Goal: Information Seeking & Learning: Learn about a topic

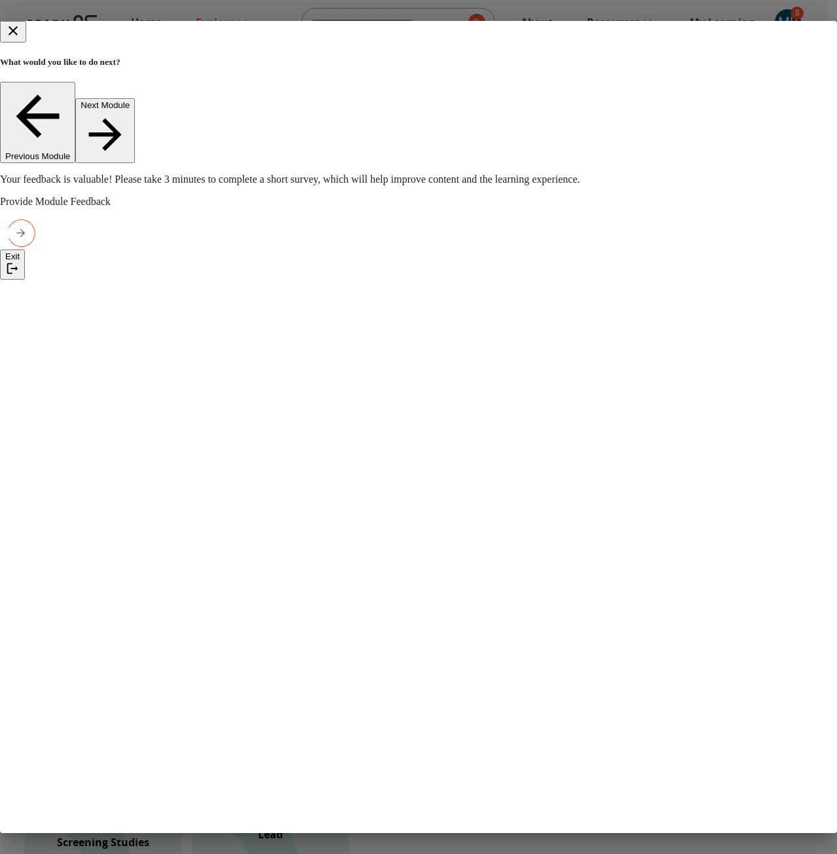
click at [21, 31] on icon "close" at bounding box center [13, 31] width 16 height 16
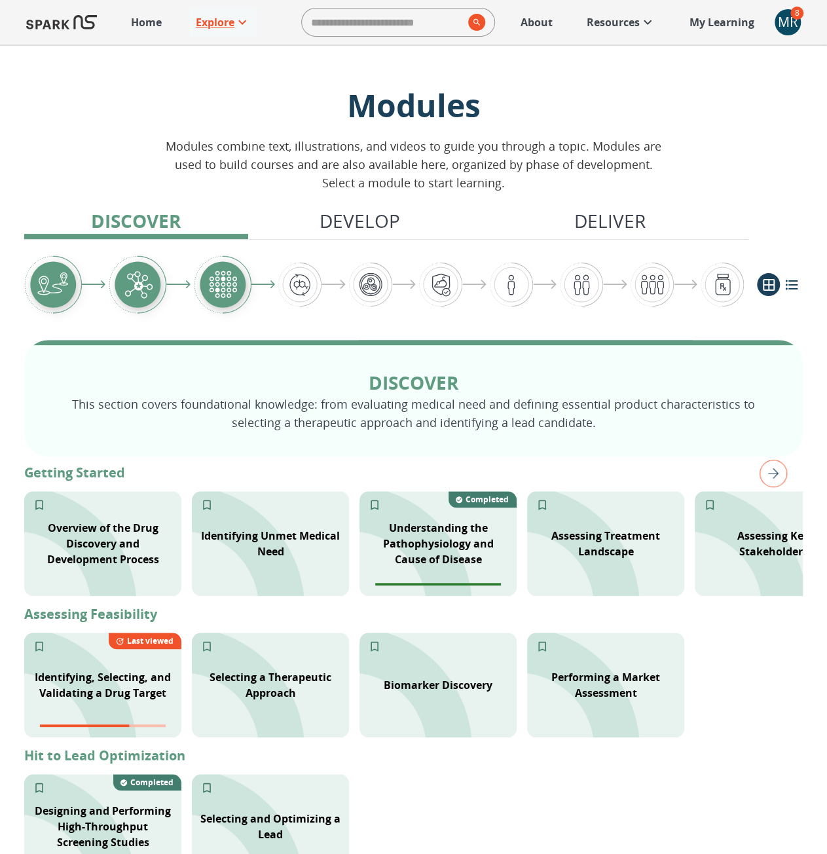
click at [200, 17] on p "Explore" at bounding box center [215, 22] width 39 height 16
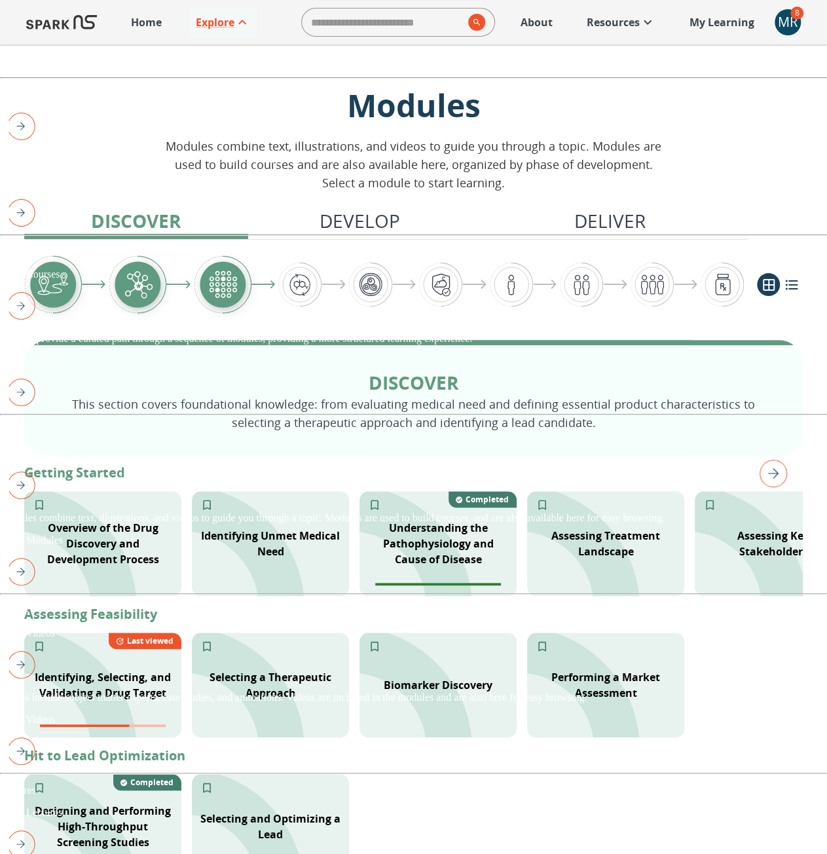
click at [749, 785] on div at bounding box center [413, 785] width 827 height 0
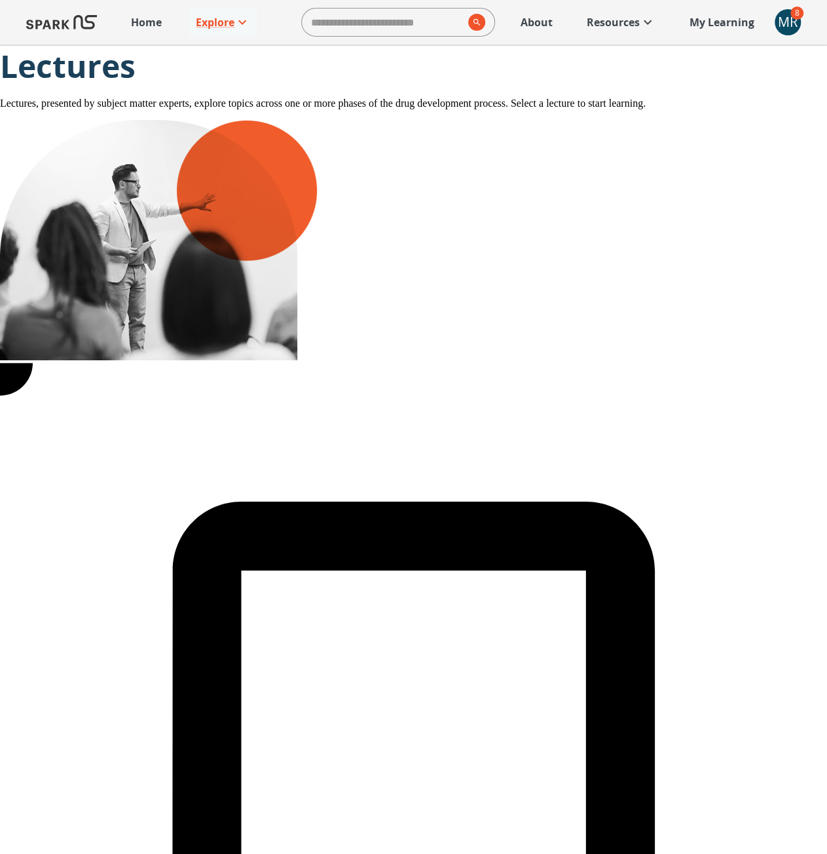
drag, startPoint x: 599, startPoint y: 20, endPoint x: 591, endPoint y: 21, distance: 8.5
click at [599, 20] on p "Resources" at bounding box center [613, 22] width 53 height 16
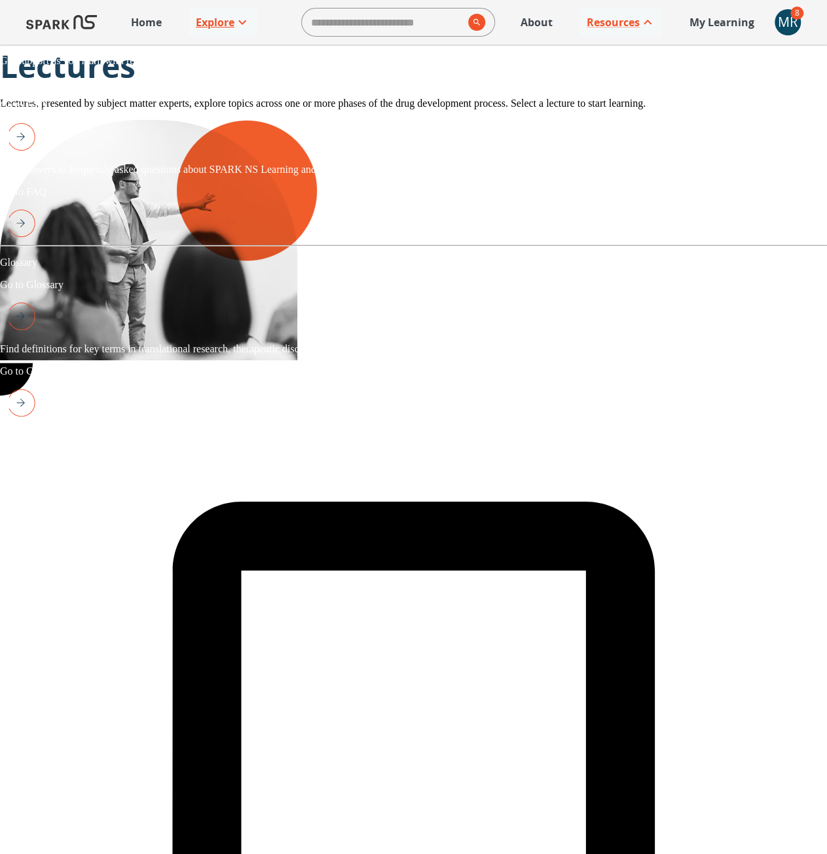
click at [227, 20] on p "Explore" at bounding box center [215, 22] width 39 height 16
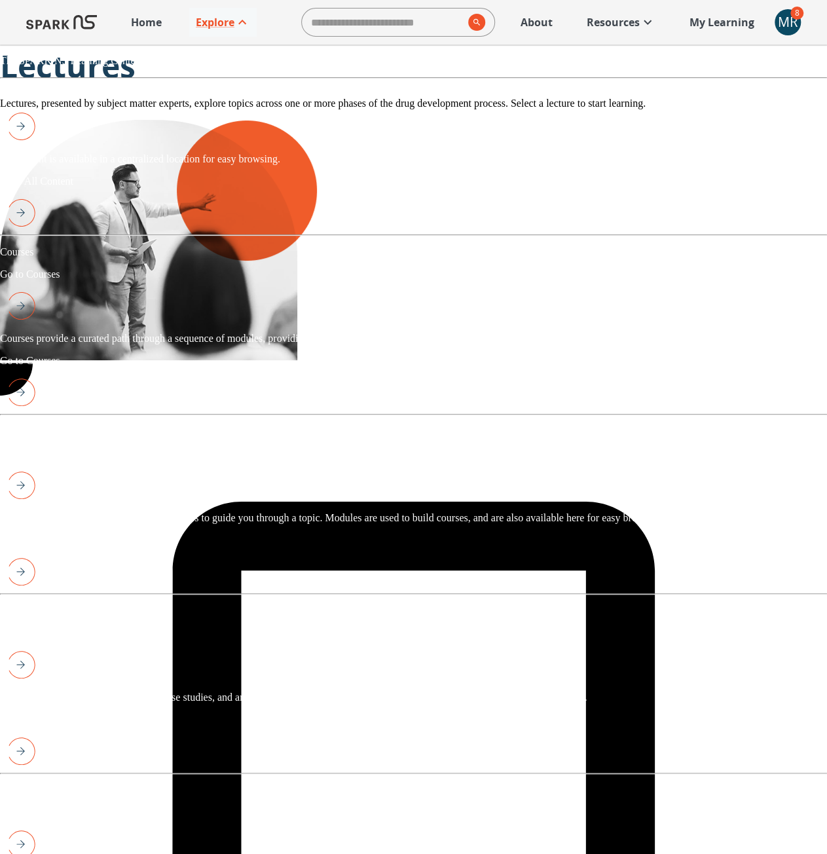
click at [401, 426] on div at bounding box center [413, 426] width 827 height 0
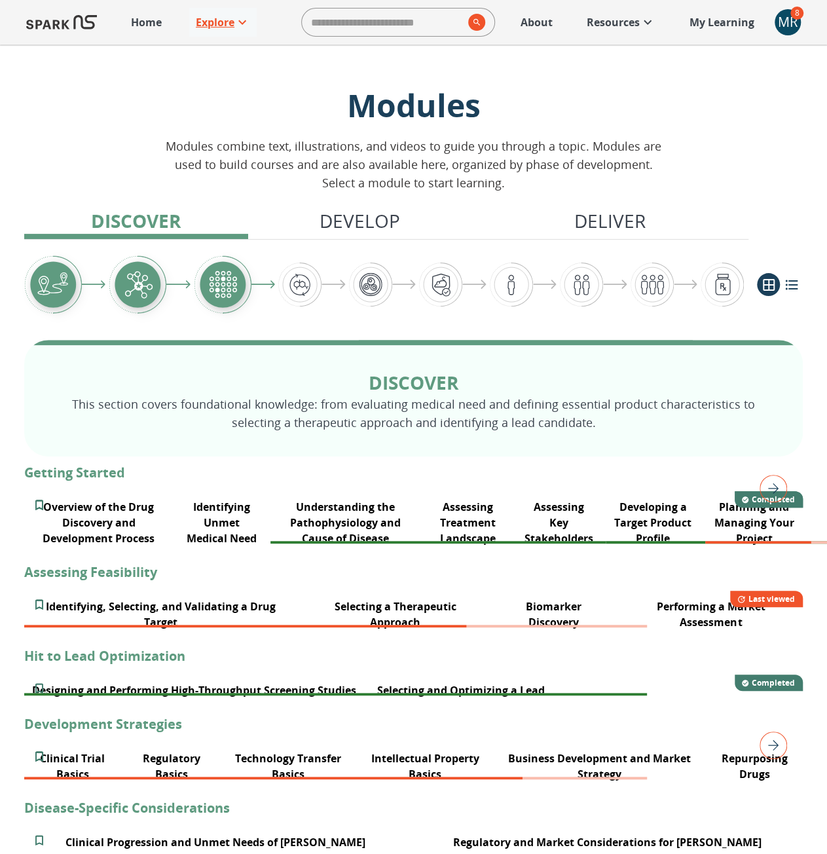
click at [243, 22] on icon at bounding box center [243, 22] width 16 height 16
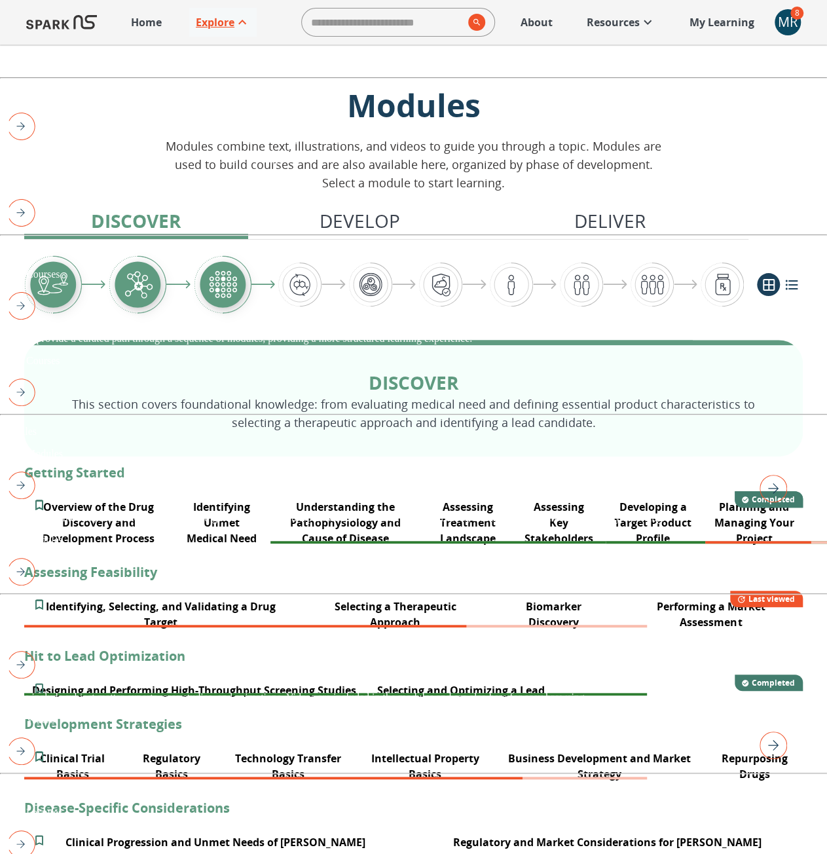
click at [243, 22] on icon at bounding box center [243, 22] width 16 height 16
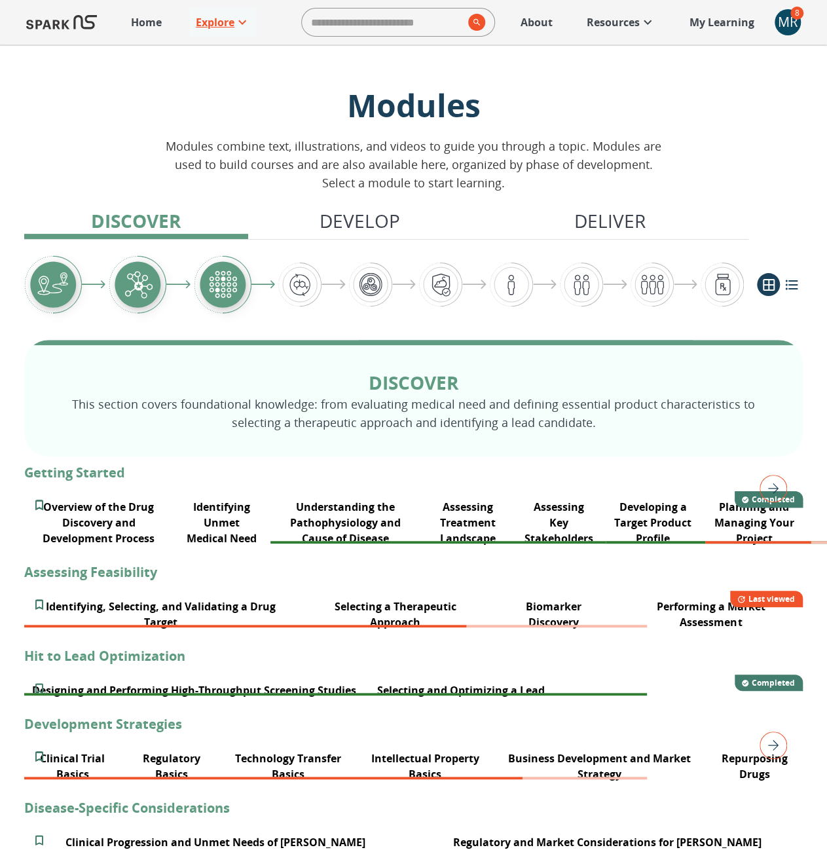
click at [354, 205] on div "Discover Develop Deliver" at bounding box center [413, 266] width 779 height 148
click at [354, 213] on p "Develop" at bounding box center [360, 221] width 81 height 28
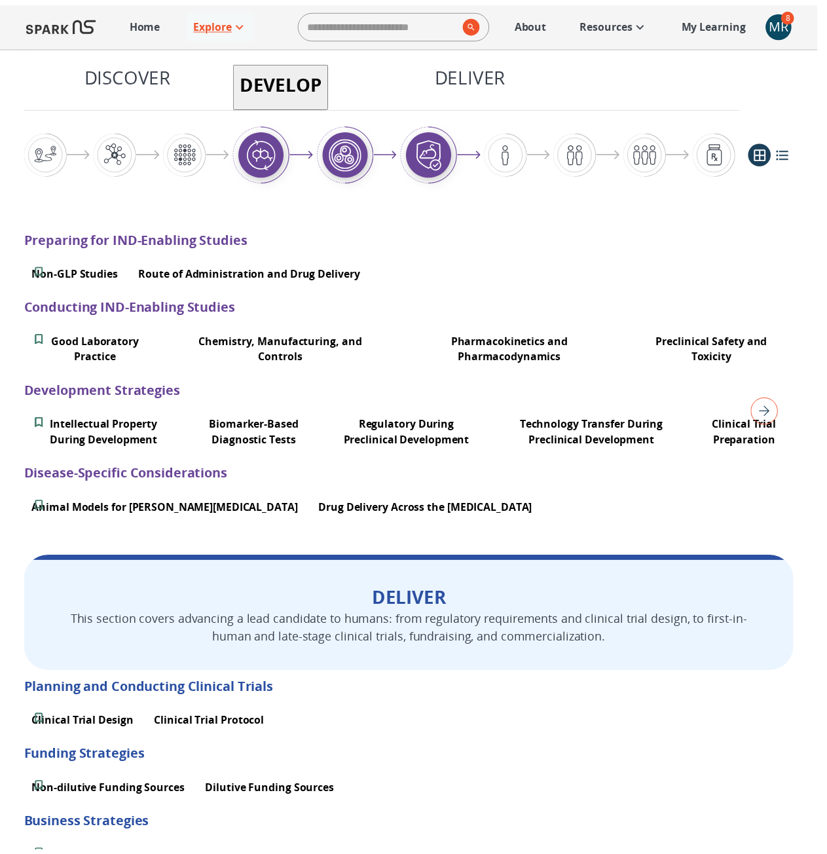
scroll to position [963, 0]
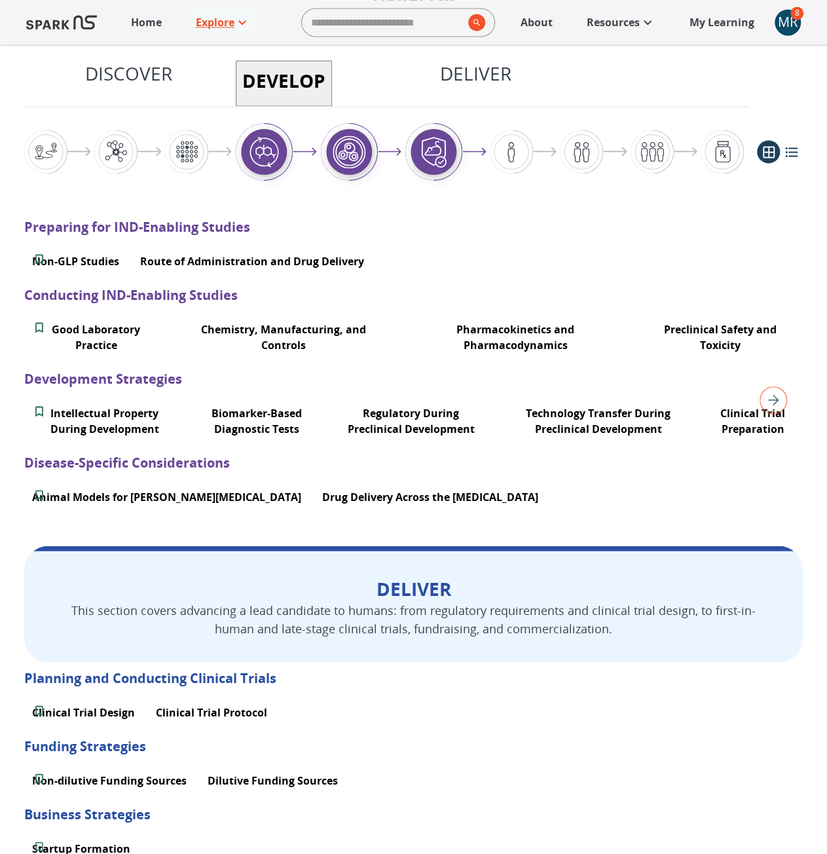
click at [616, 20] on p "Resources" at bounding box center [613, 22] width 53 height 16
click at [696, 16] on p "My Learning" at bounding box center [722, 22] width 65 height 16
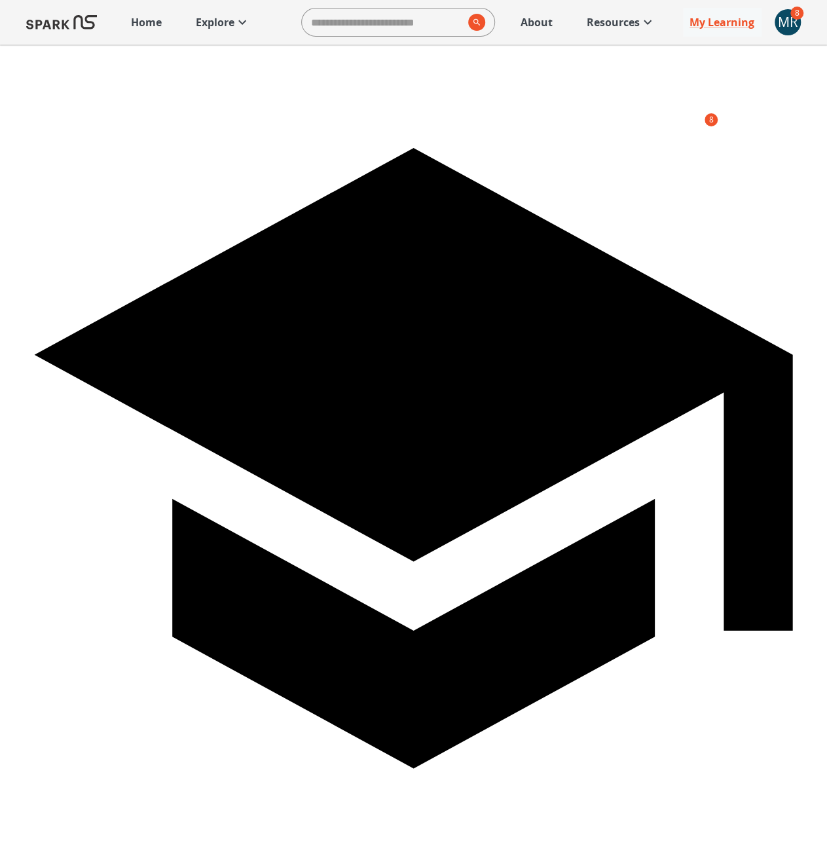
click at [136, 21] on p "Home" at bounding box center [146, 22] width 31 height 16
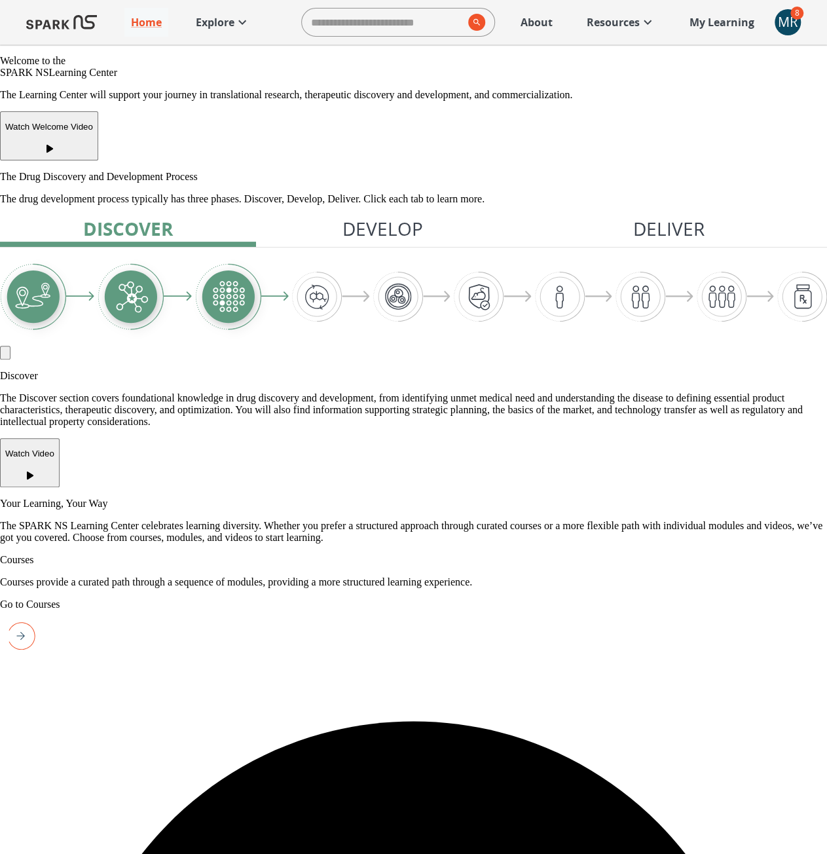
click at [210, 17] on p "Explore" at bounding box center [215, 22] width 39 height 16
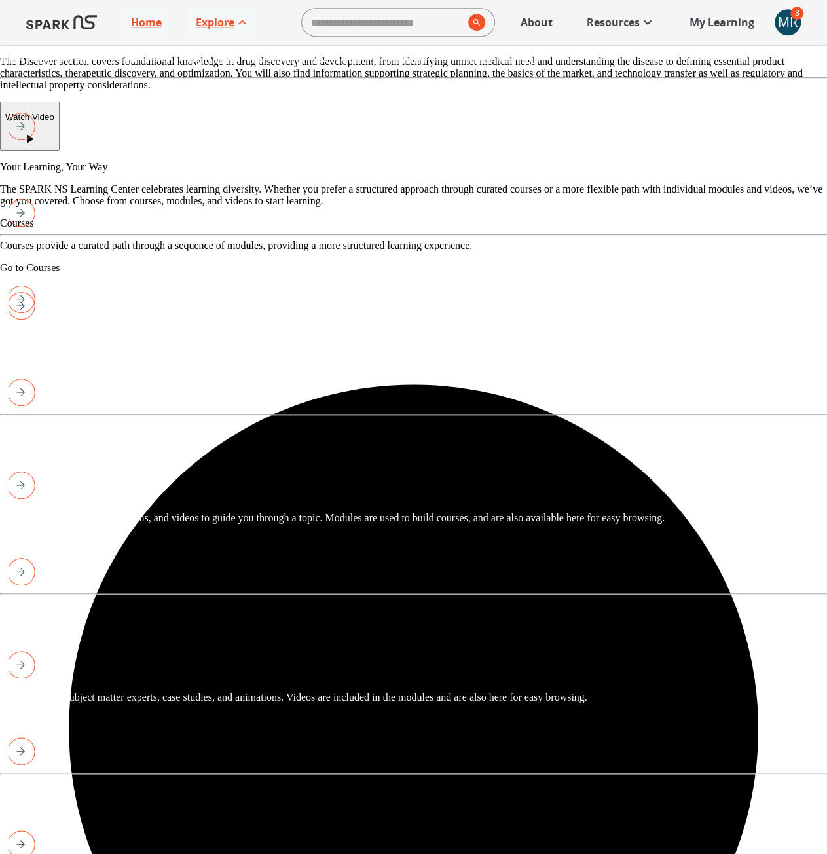
scroll to position [393, 0]
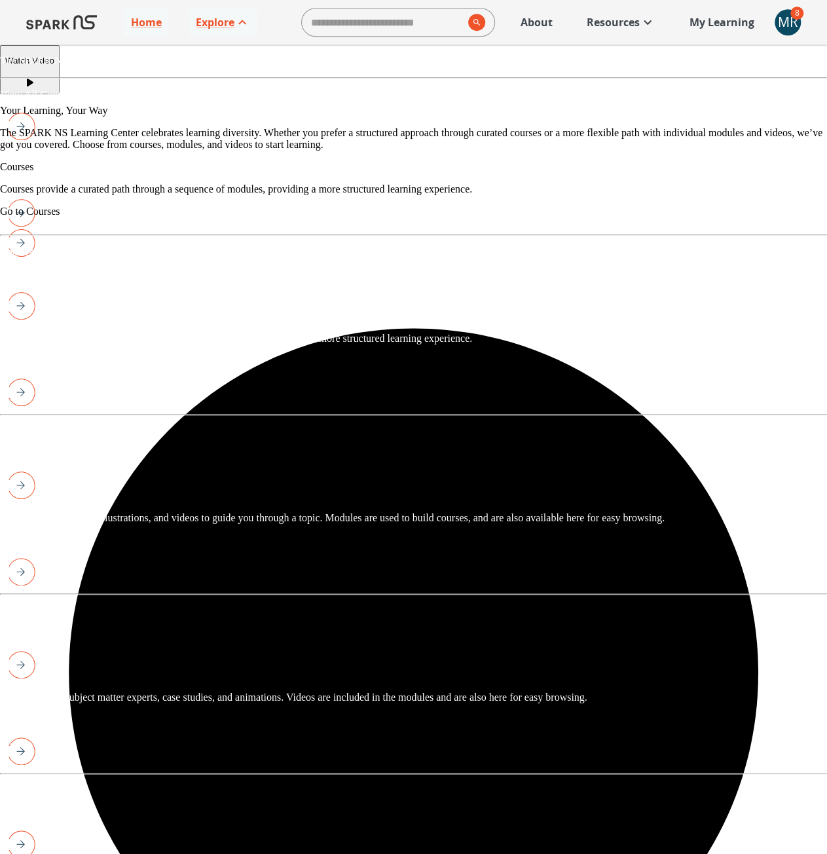
click at [106, 187] on p "View All Content" at bounding box center [413, 182] width 827 height 12
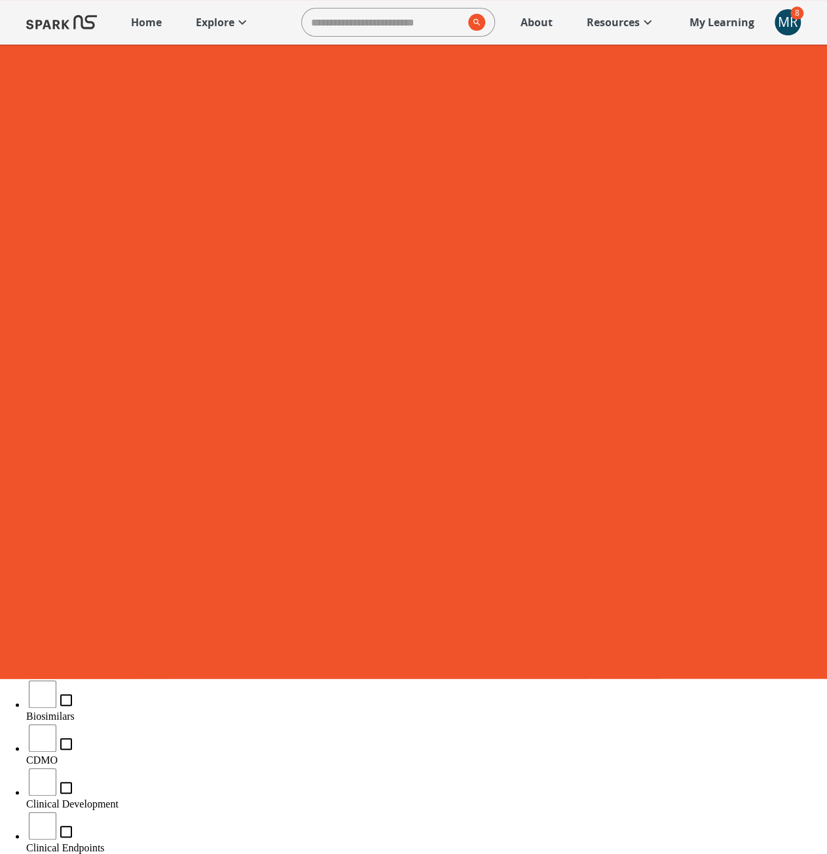
scroll to position [197, 0]
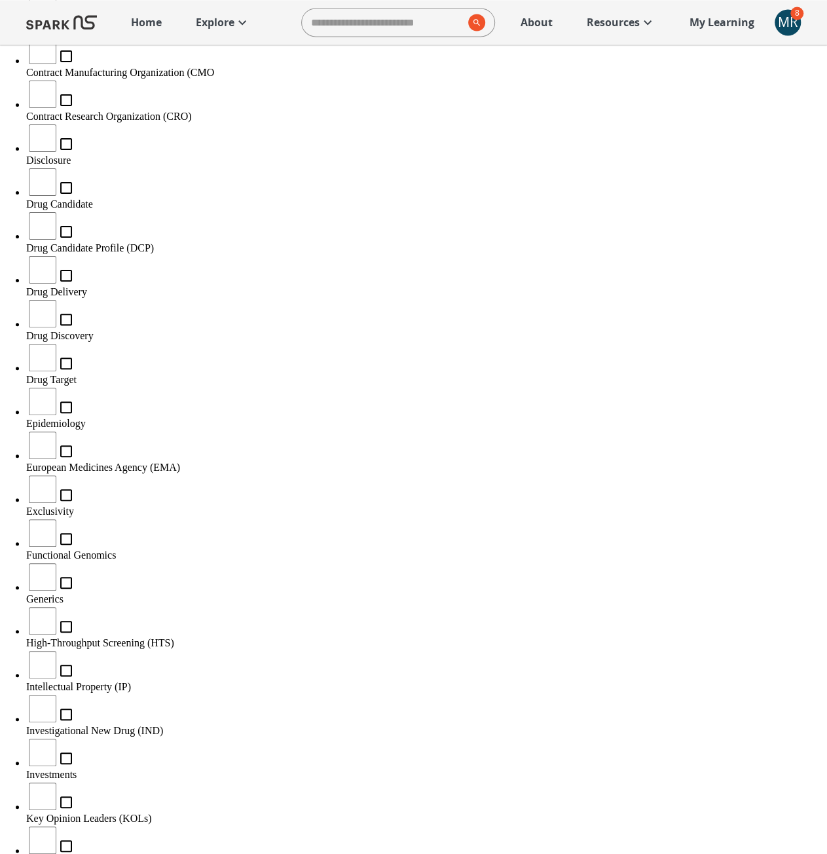
scroll to position [1376, 0]
